Goal: Task Accomplishment & Management: Use online tool/utility

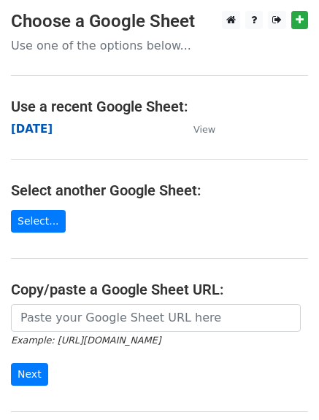
click at [34, 127] on strong "monday" at bounding box center [32, 129] width 42 height 13
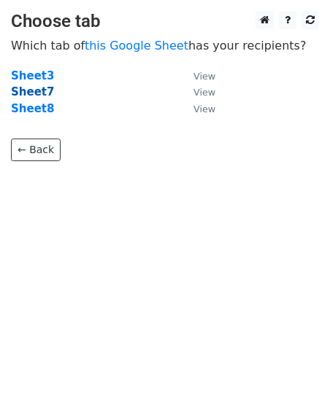
click at [23, 93] on strong "Sheet7" at bounding box center [32, 91] width 43 height 13
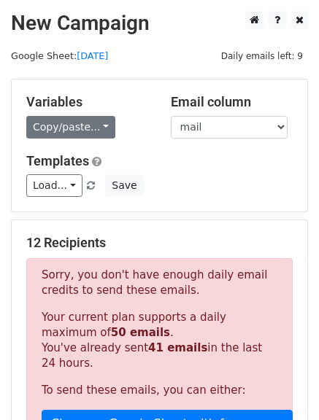
click at [96, 128] on link "Copy/paste..." at bounding box center [70, 127] width 89 height 23
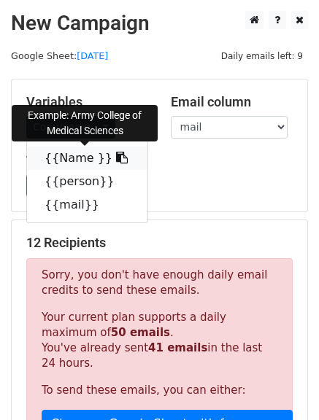
click at [116, 163] on icon at bounding box center [122, 158] width 12 height 12
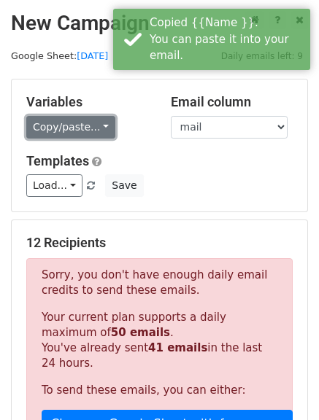
click at [101, 127] on link "Copy/paste..." at bounding box center [70, 127] width 89 height 23
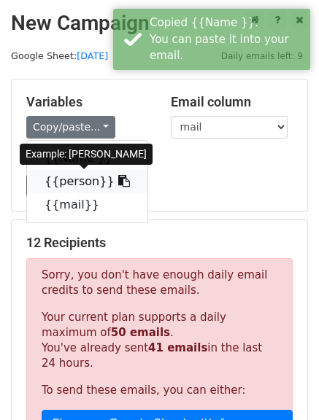
click at [110, 182] on link "{{person}}" at bounding box center [87, 181] width 120 height 23
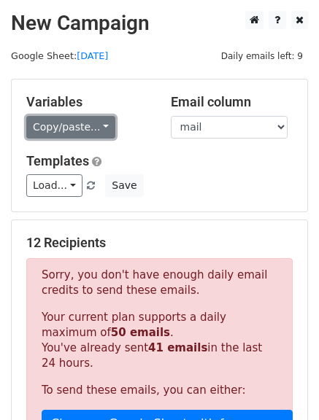
click at [98, 126] on link "Copy/paste..." at bounding box center [70, 127] width 89 height 23
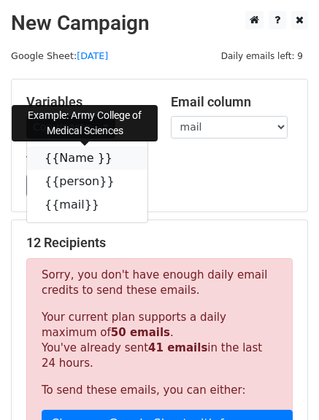
click at [116, 154] on icon at bounding box center [122, 158] width 12 height 12
